Goal: Information Seeking & Learning: Learn about a topic

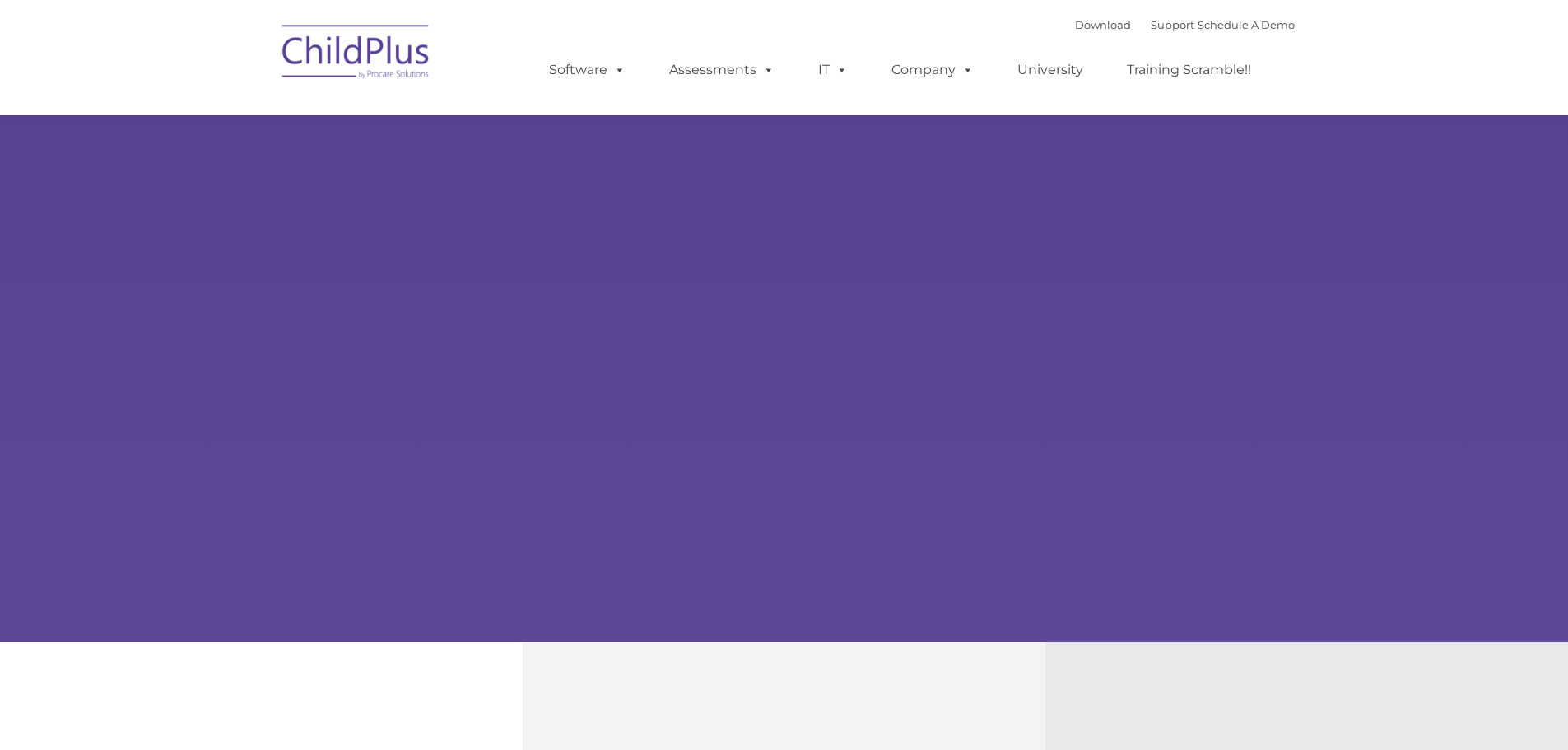
type input ""
select select "MEDIUM"
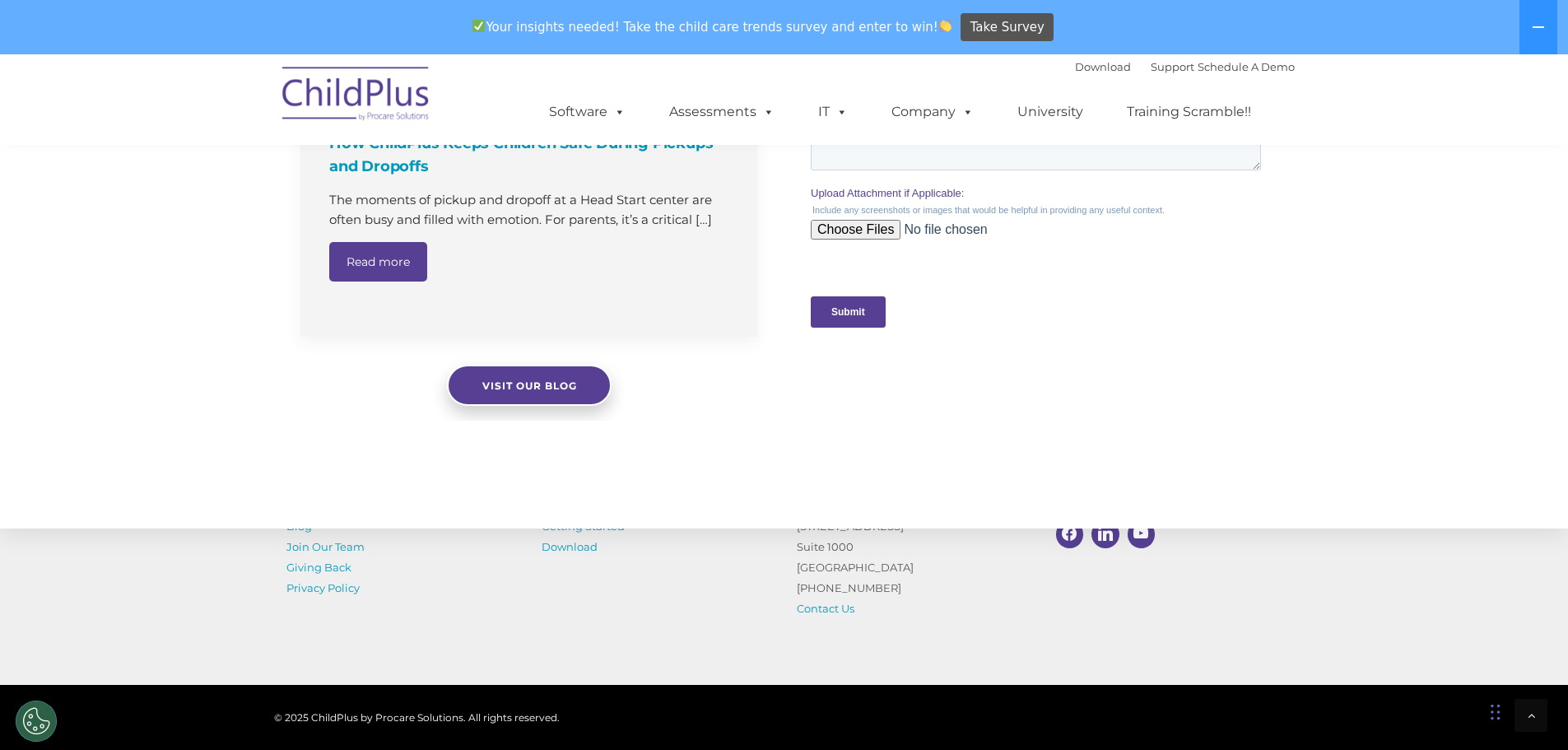
scroll to position [1715, 0]
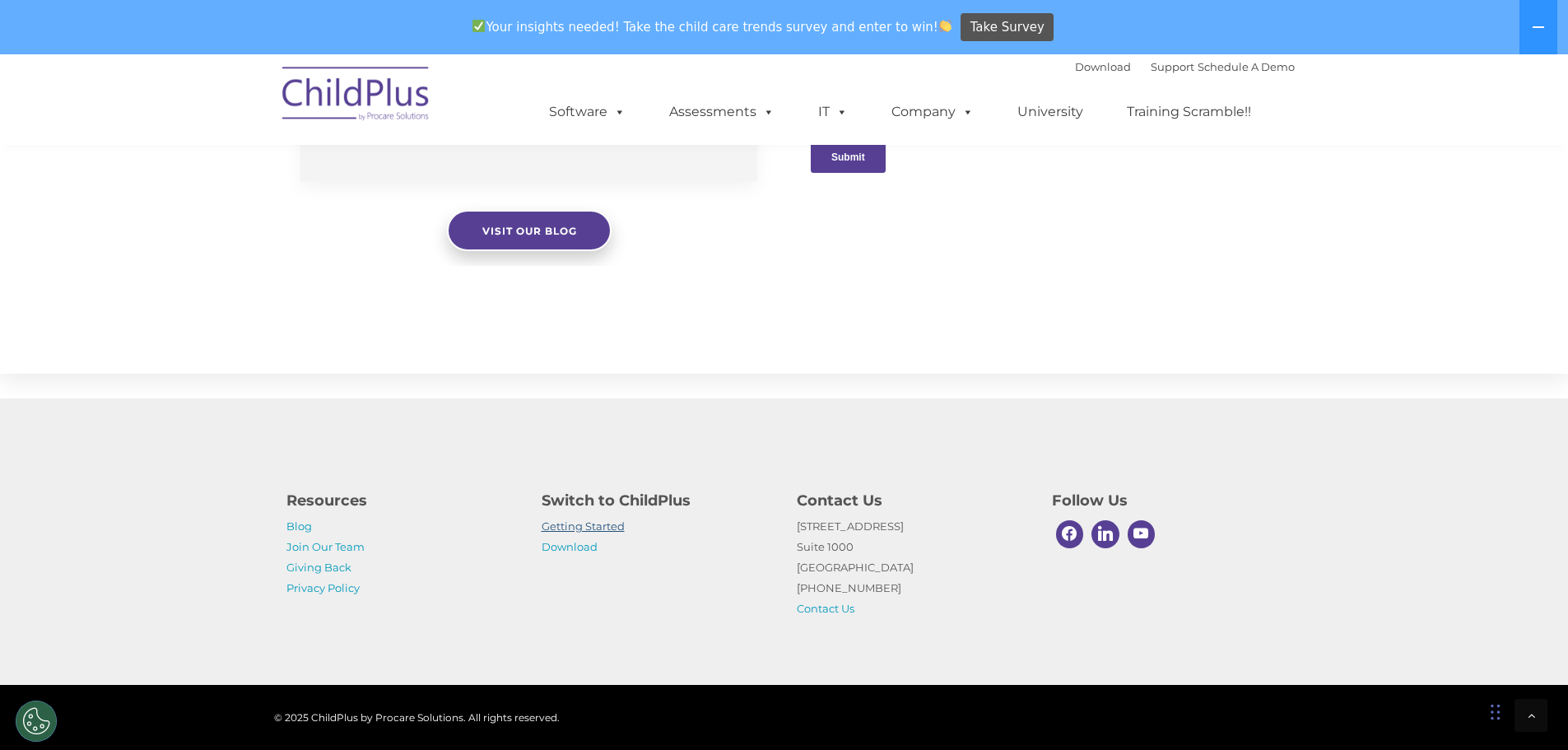
click at [603, 527] on link "Getting Started" at bounding box center [583, 525] width 83 height 13
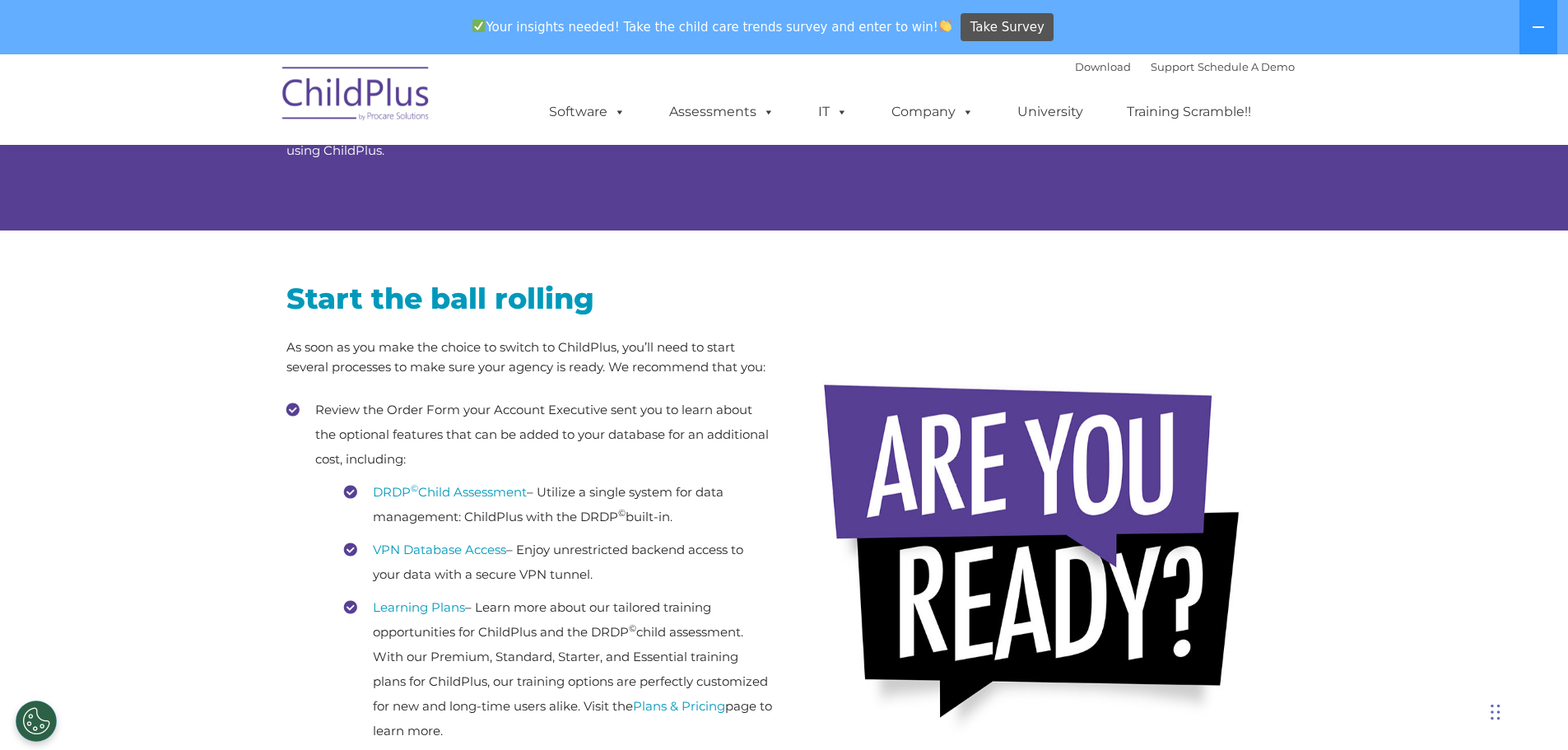
scroll to position [165, 0]
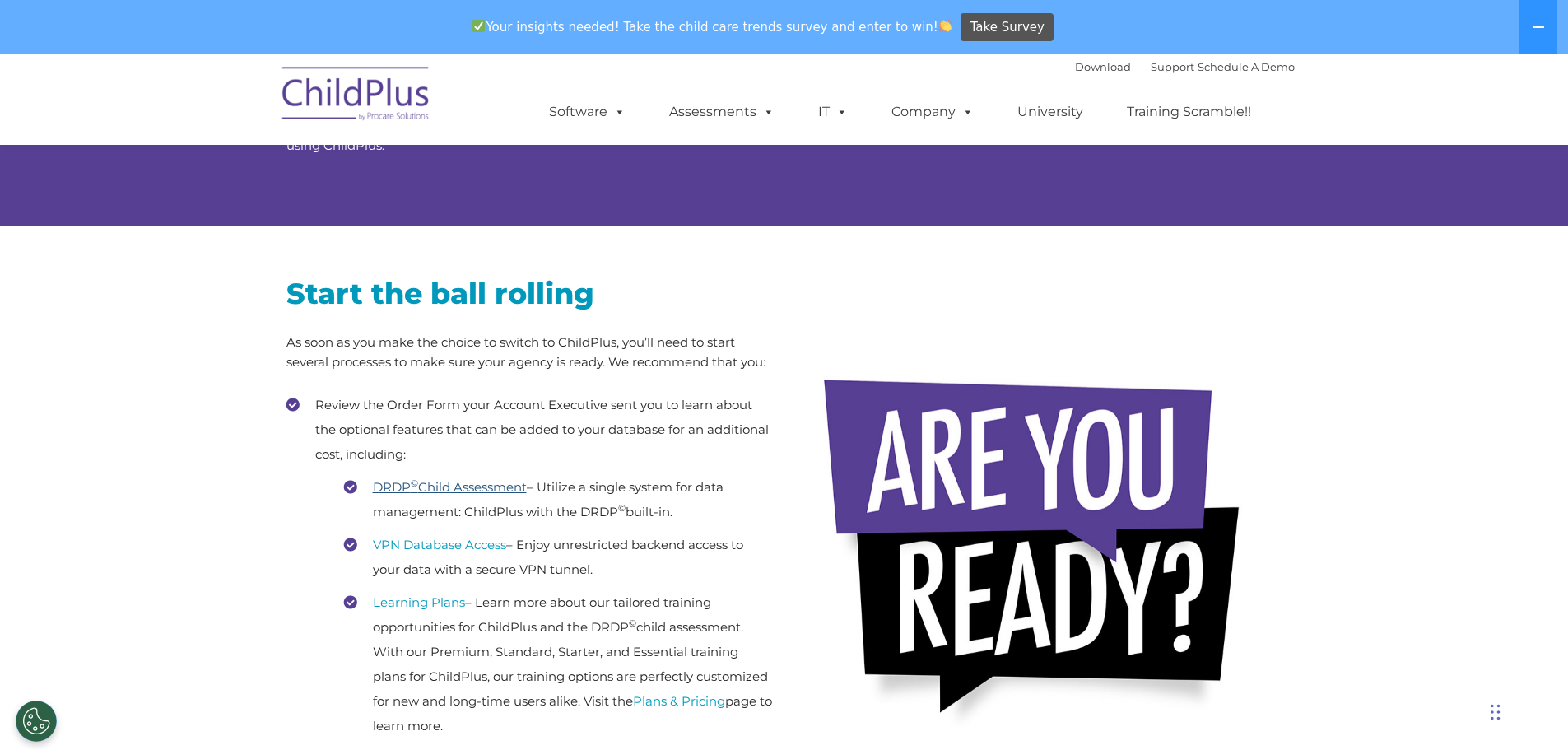
click at [487, 488] on link "DRDP © Child Assessment" at bounding box center [449, 487] width 154 height 16
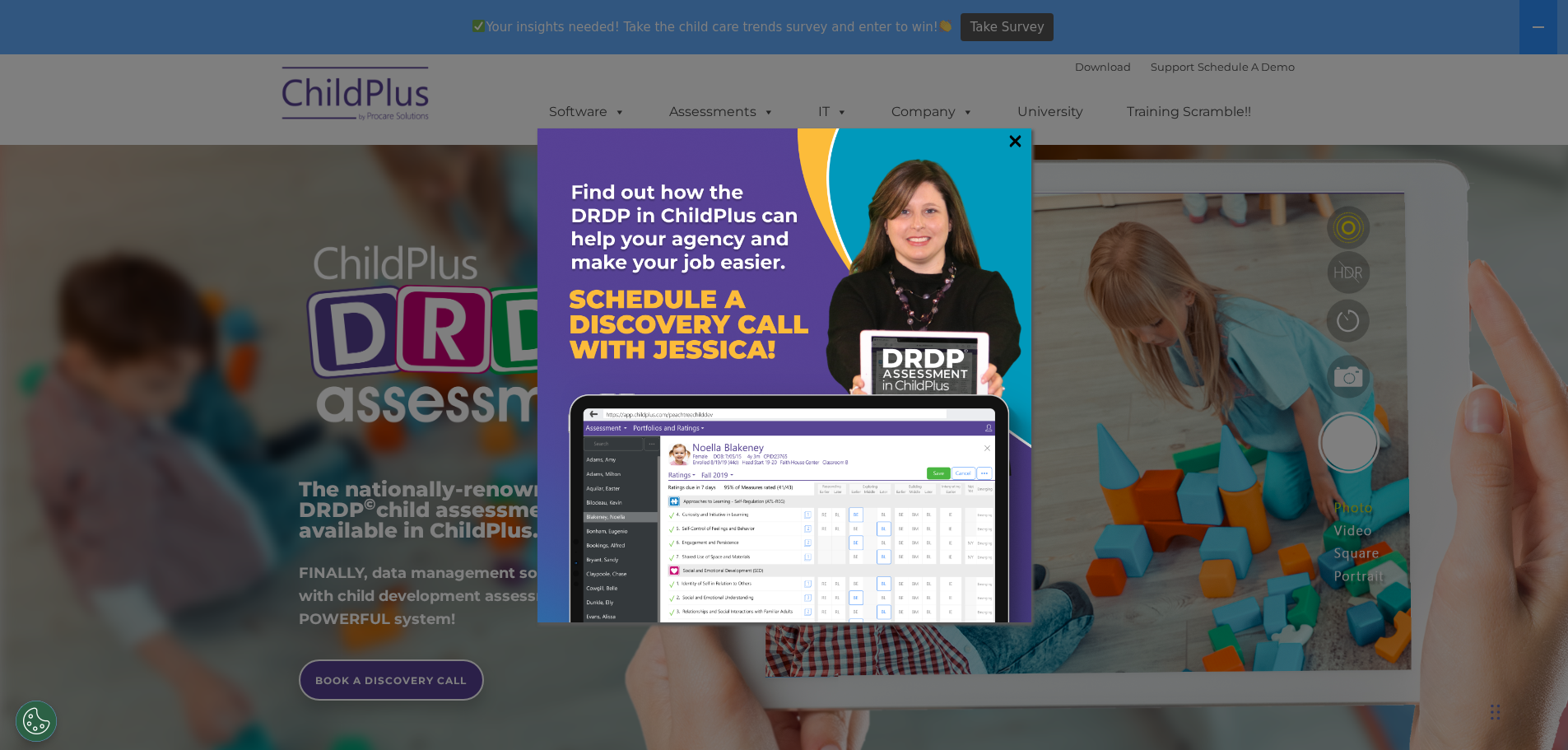
click at [1023, 142] on link "×" at bounding box center [1015, 140] width 19 height 17
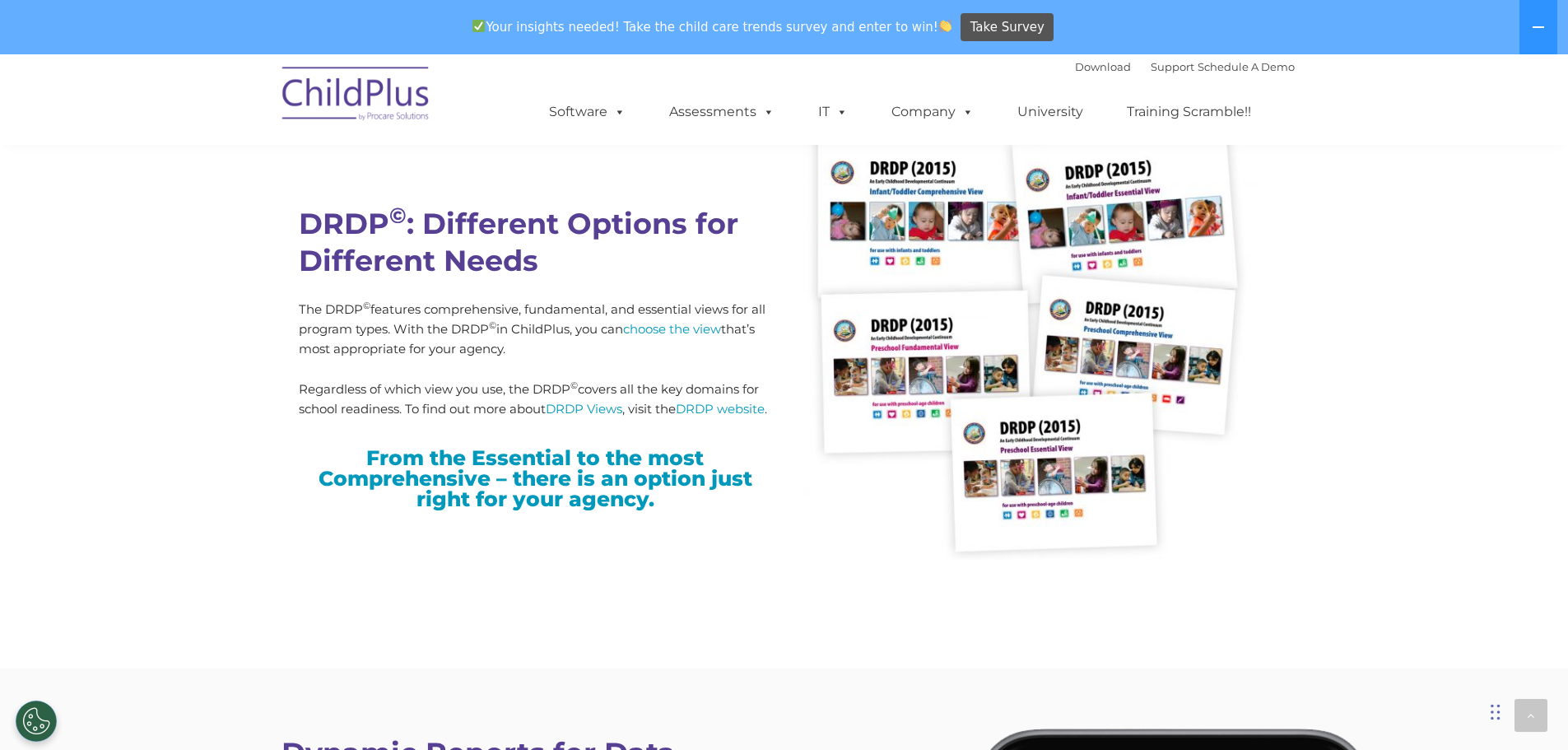
scroll to position [4172, 0]
click at [703, 411] on link "DRDP website" at bounding box center [720, 408] width 89 height 16
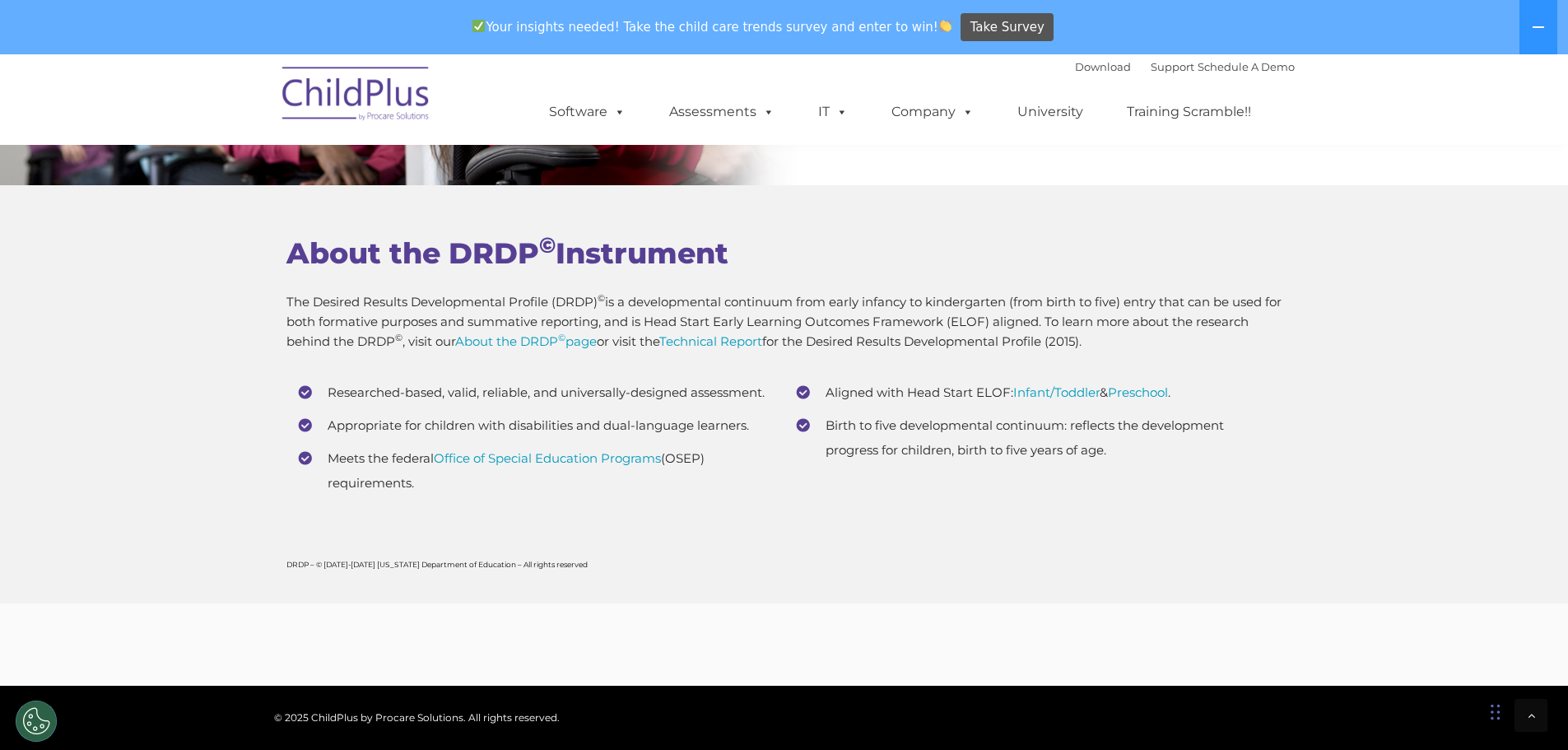
scroll to position [6242, 0]
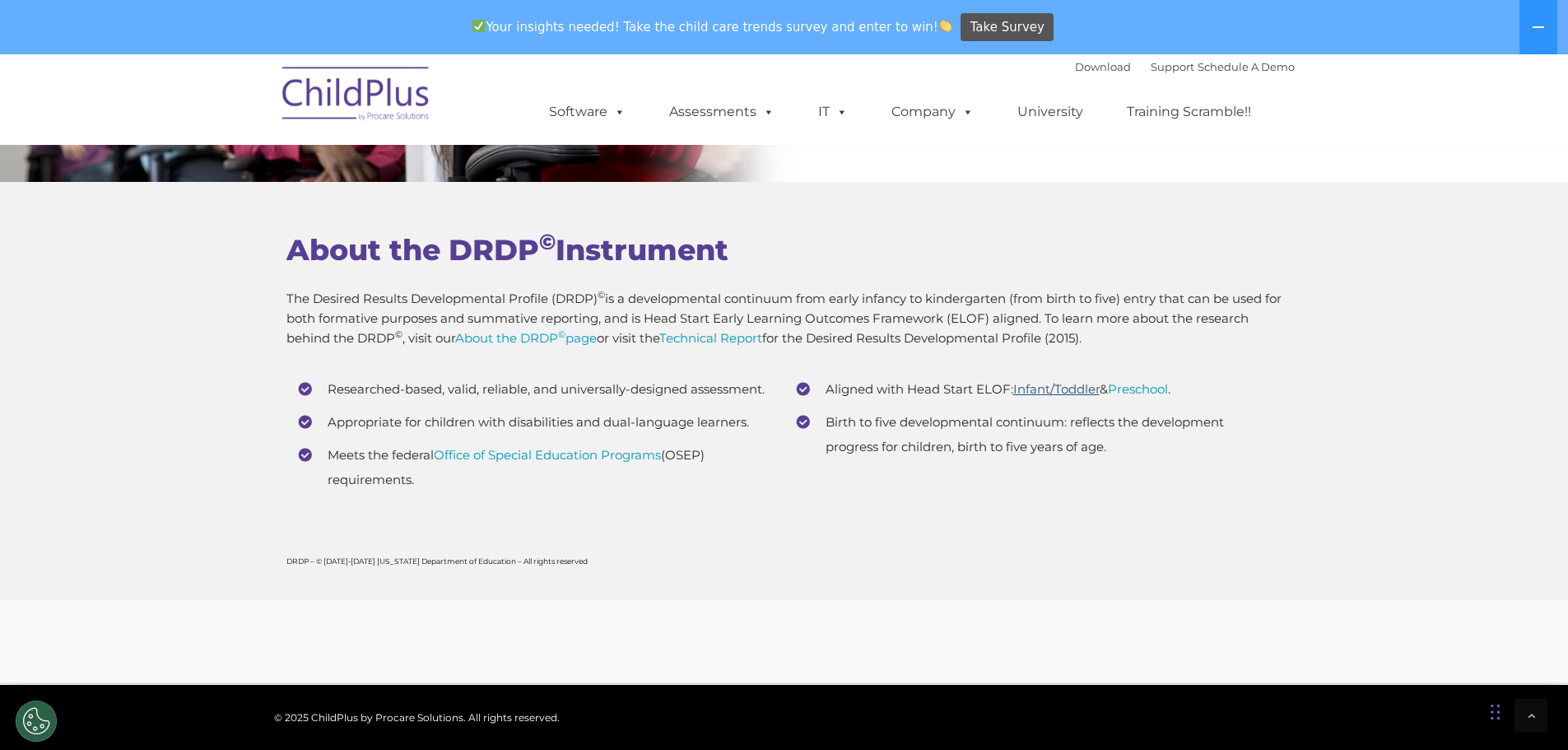
click at [1078, 386] on link "Infant/Toddler" at bounding box center [1057, 389] width 86 height 16
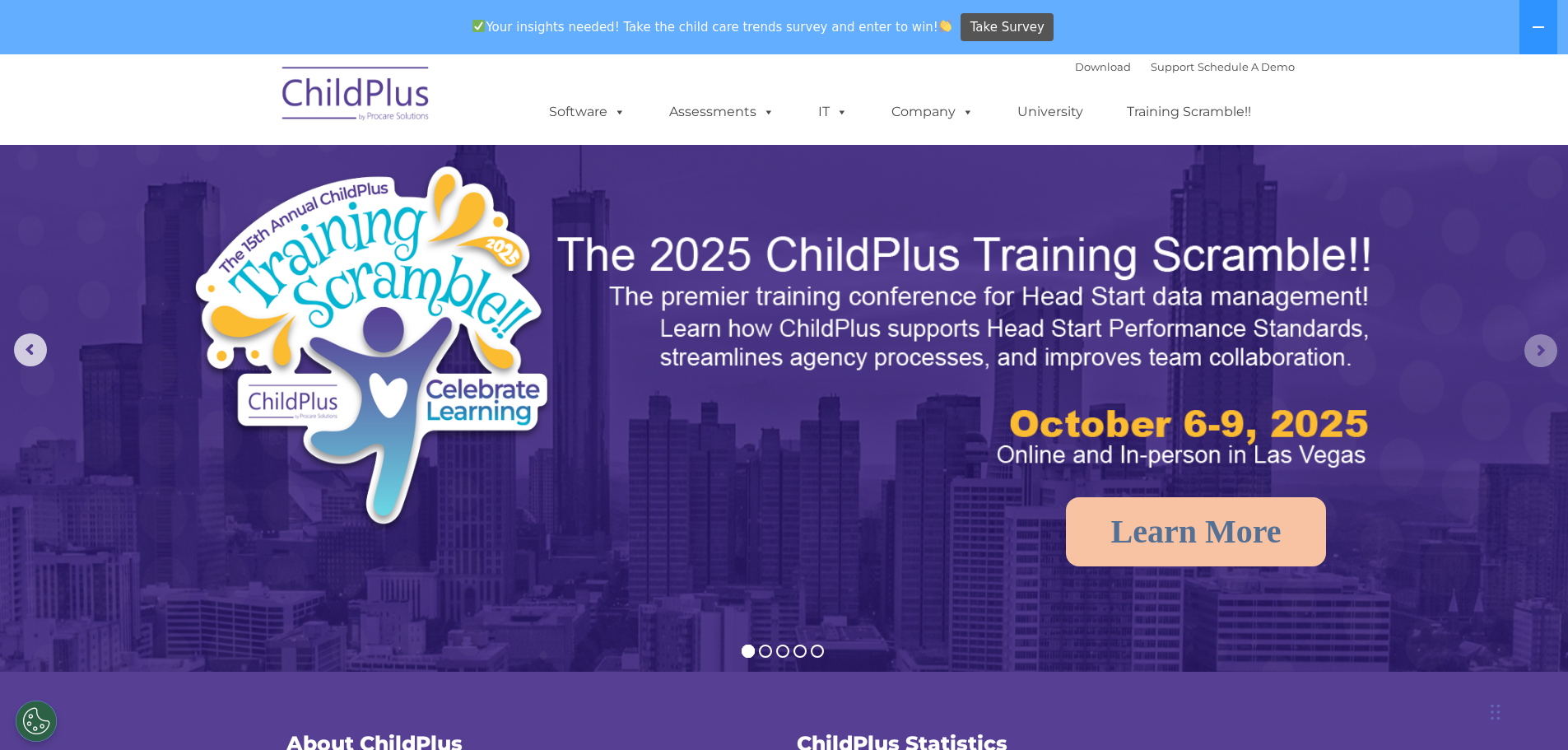
click at [1534, 343] on rs-arrow at bounding box center [1542, 351] width 33 height 33
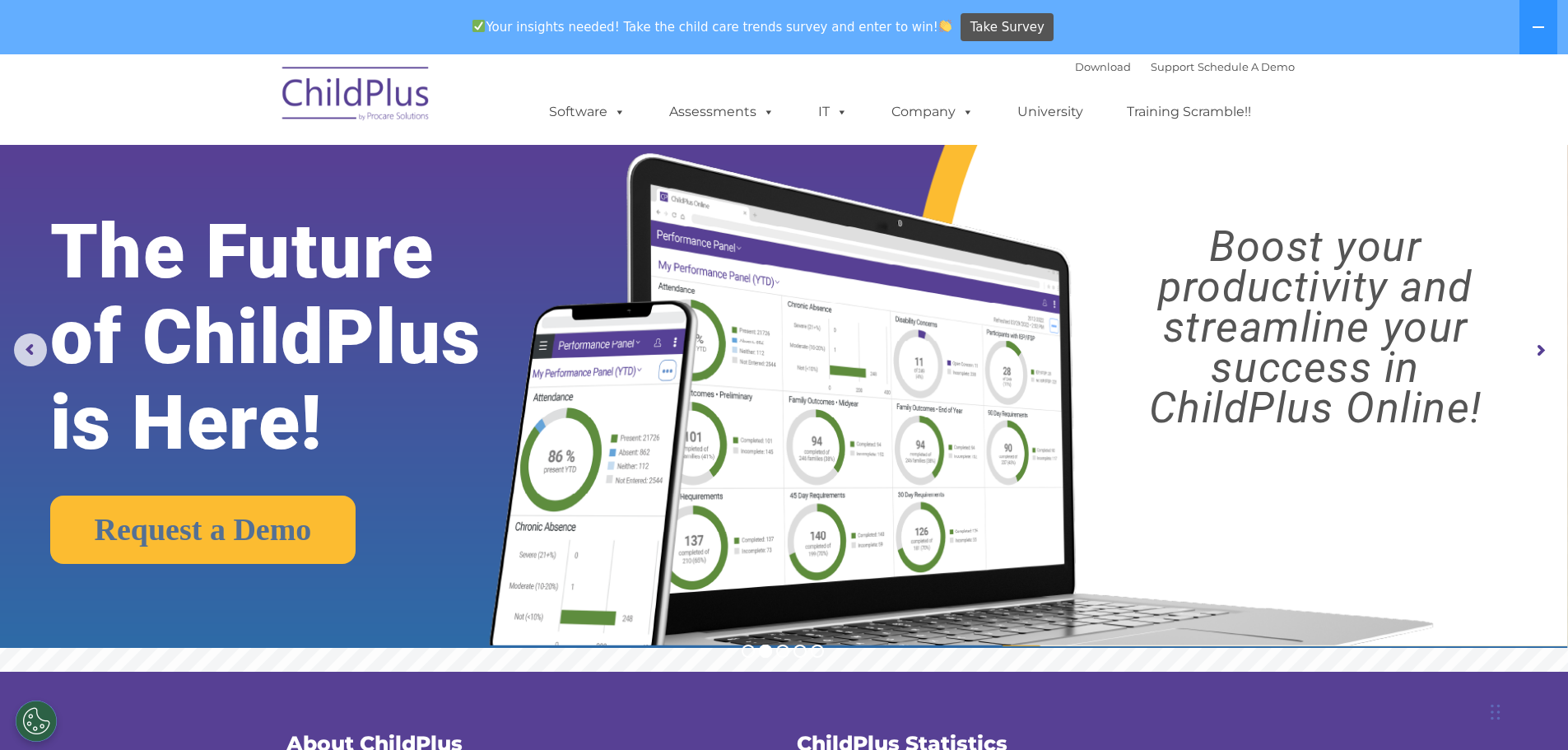
click at [1541, 346] on rs-arrow at bounding box center [1542, 351] width 33 height 33
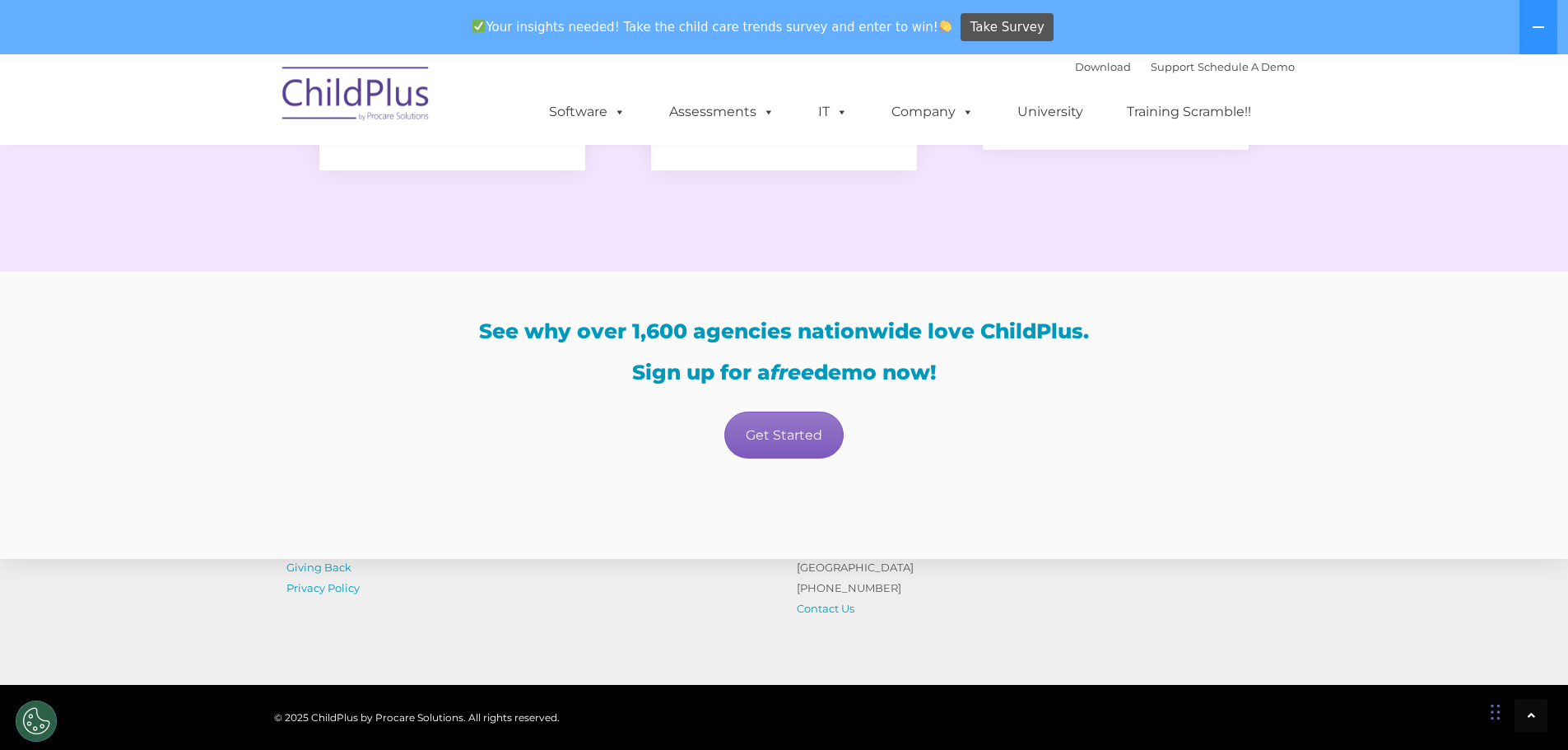
scroll to position [3163, 0]
click at [774, 427] on link "Get Started" at bounding box center [784, 436] width 120 height 47
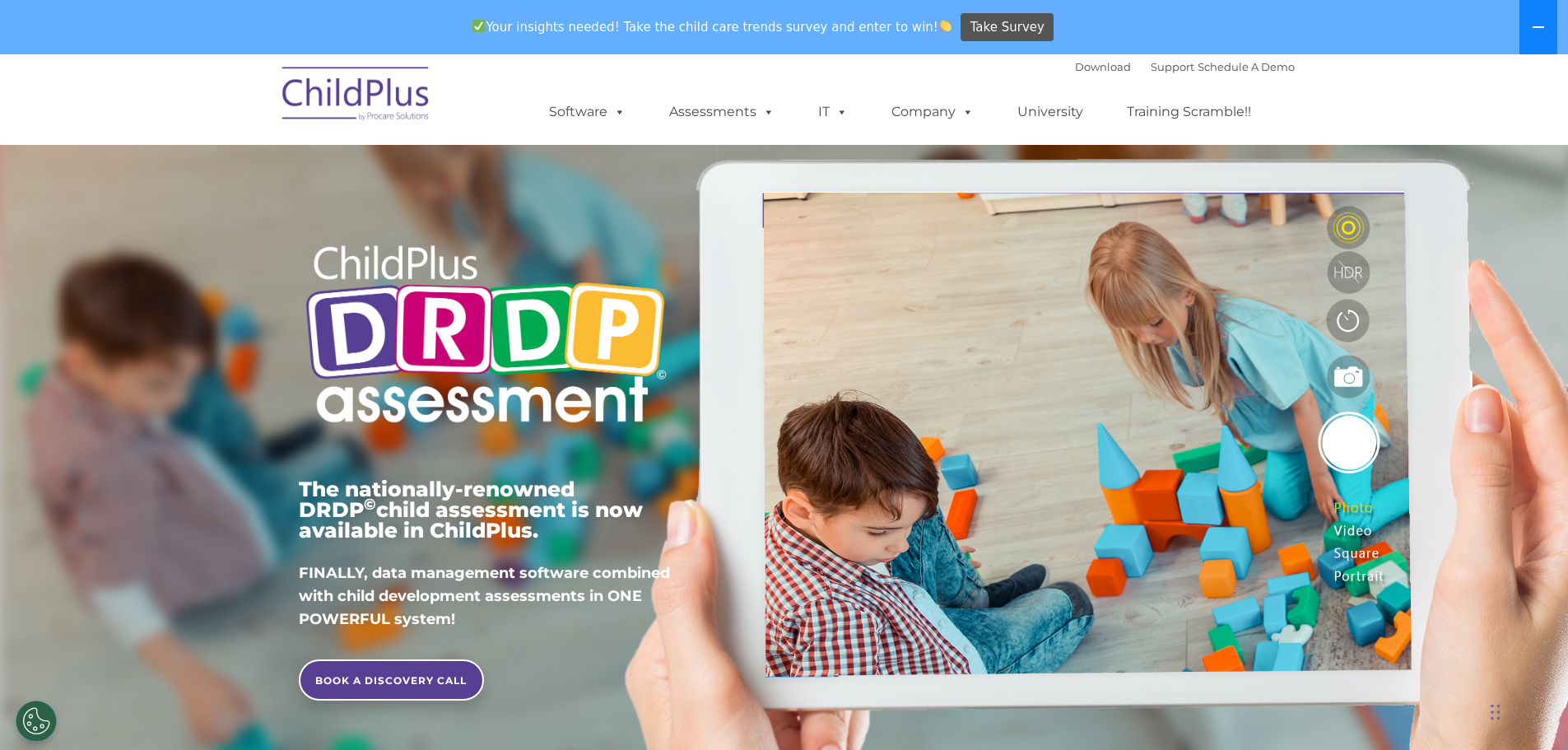
click at [1543, 34] on button at bounding box center [1539, 27] width 38 height 54
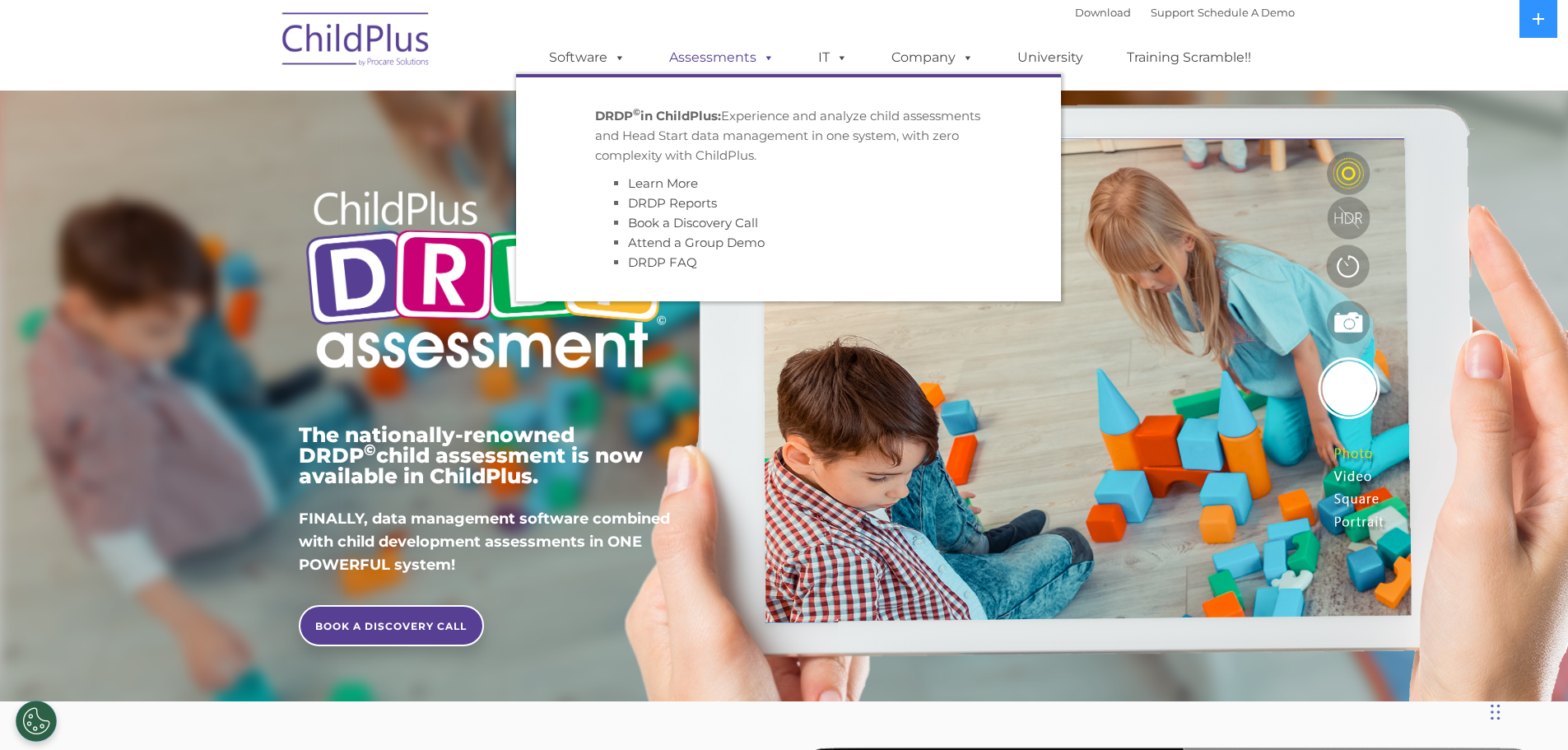
click at [712, 59] on link "Assessments" at bounding box center [721, 58] width 138 height 33
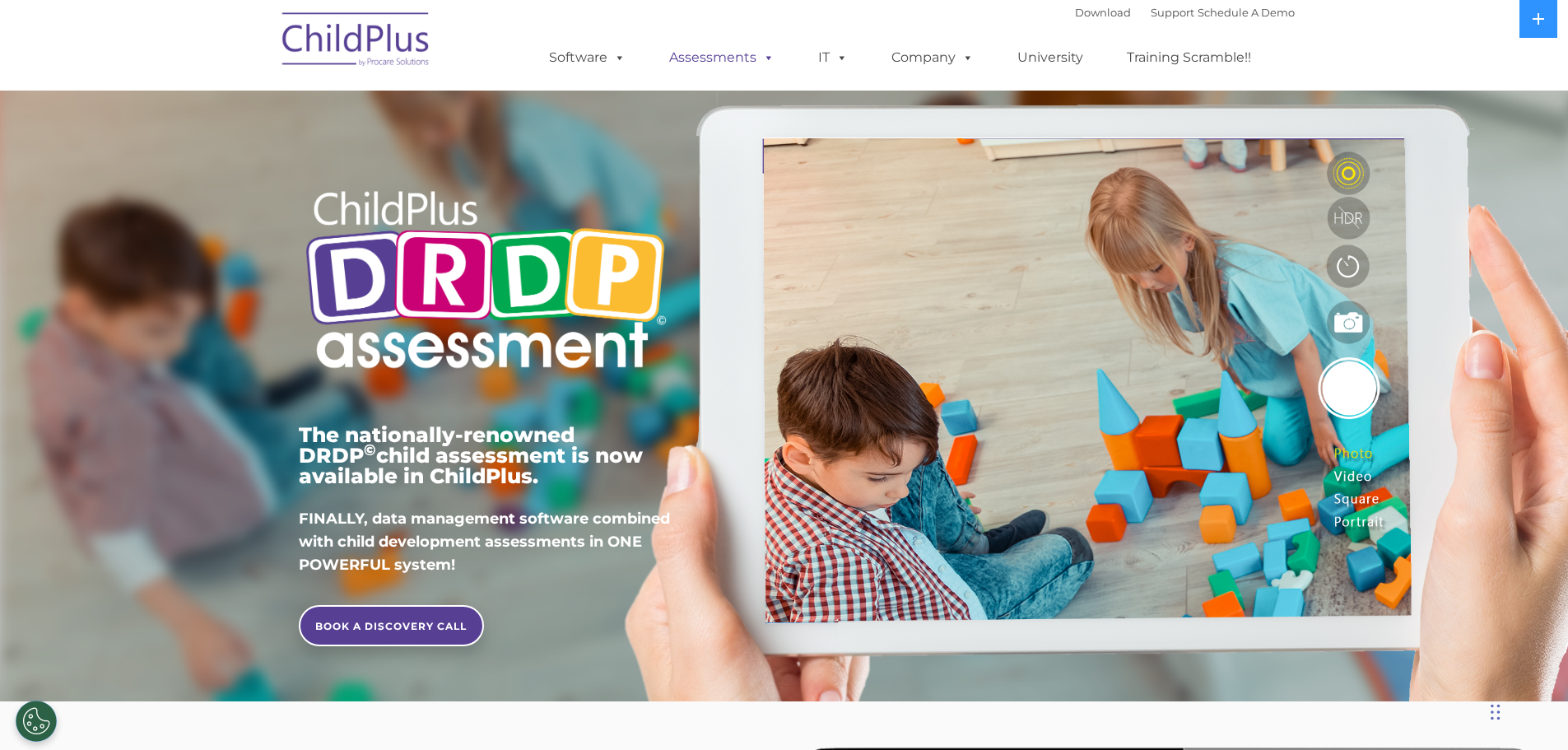
click at [718, 58] on link "Assessments" at bounding box center [721, 58] width 138 height 33
